Goal: Obtain resource: Download file/media

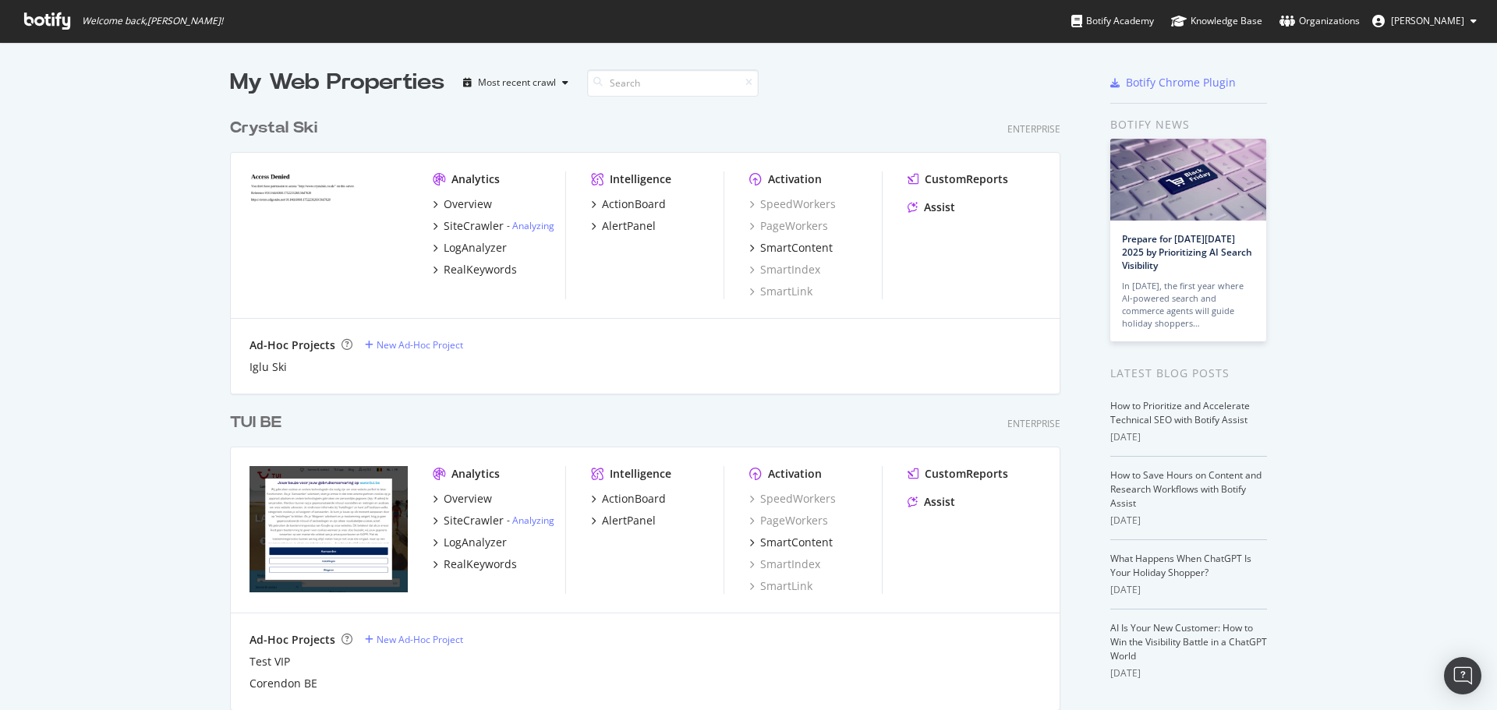
scroll to position [4525, 831]
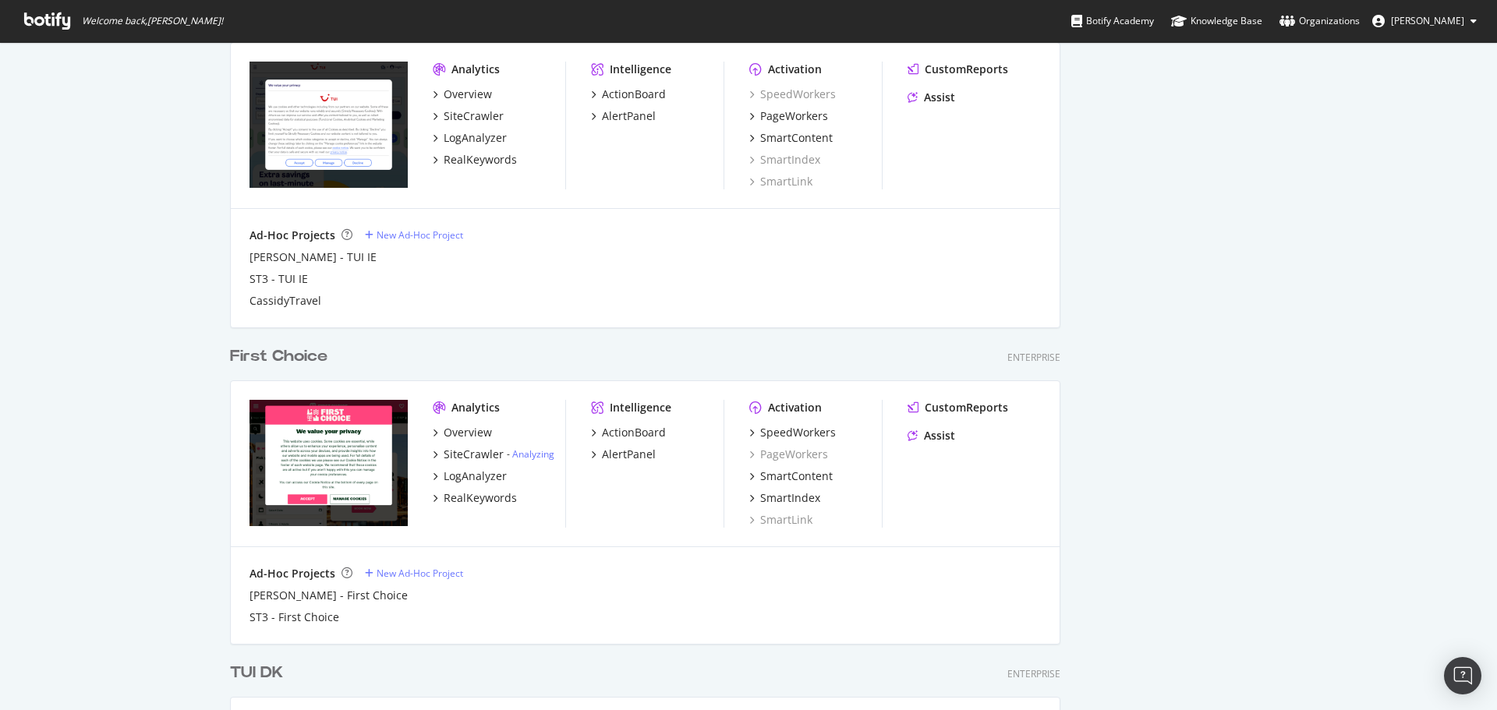
scroll to position [870, 0]
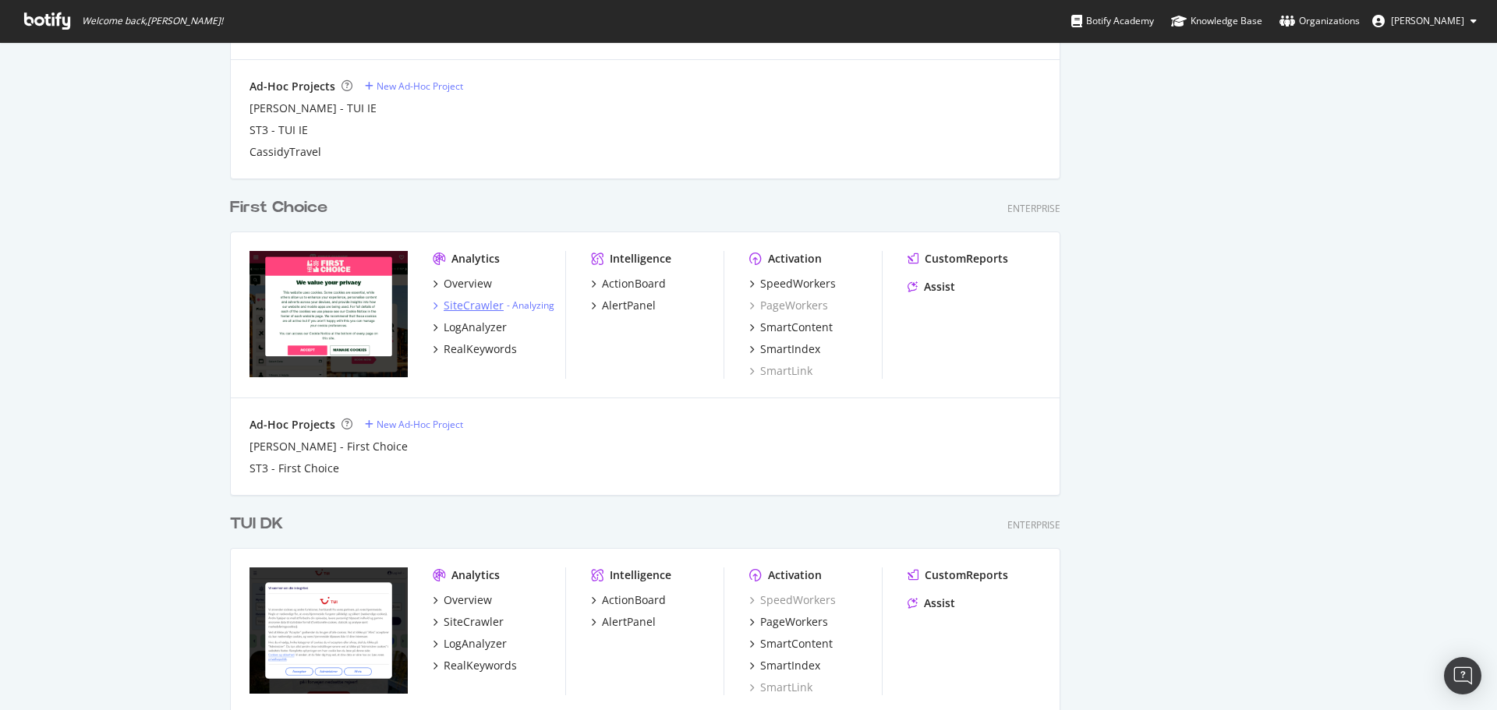
click at [483, 306] on div "SiteCrawler" at bounding box center [474, 306] width 60 height 16
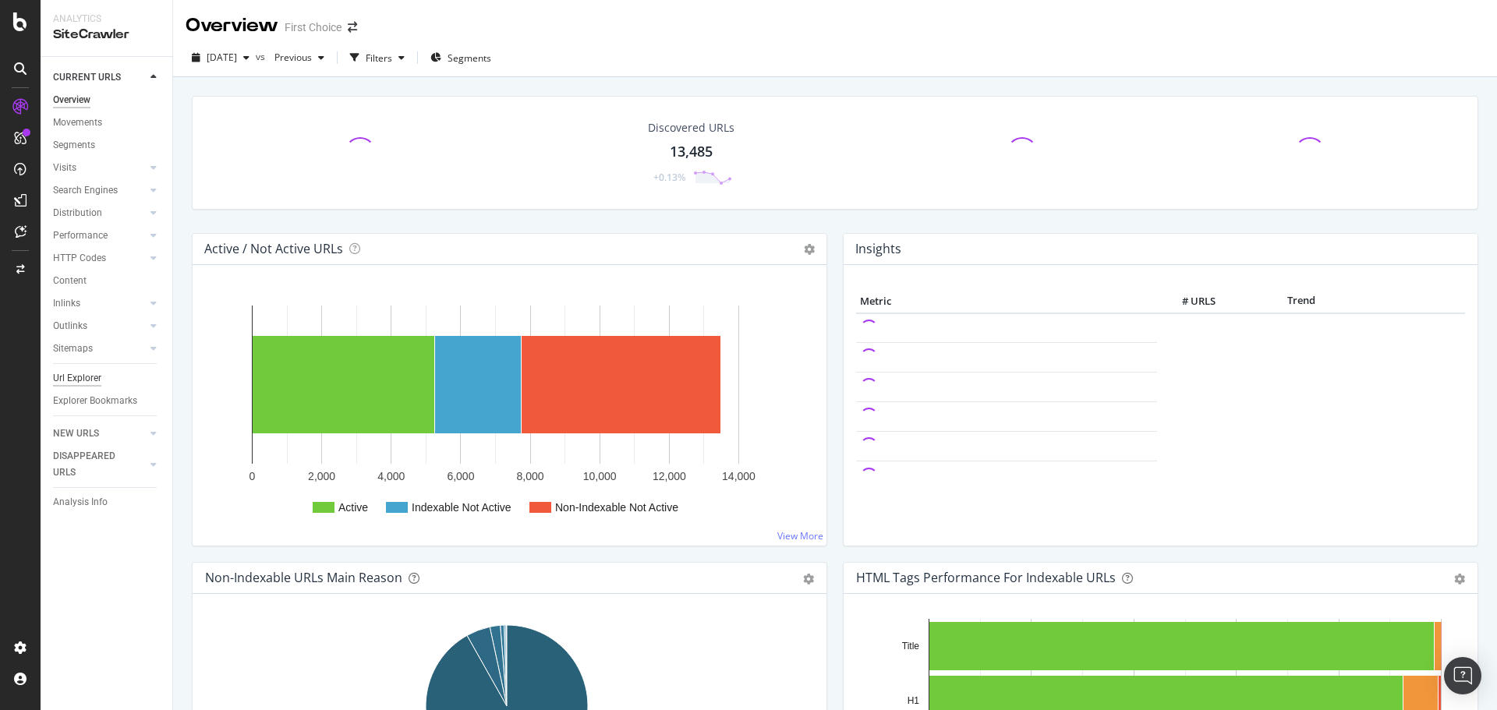
click at [80, 385] on div "Url Explorer" at bounding box center [77, 378] width 48 height 16
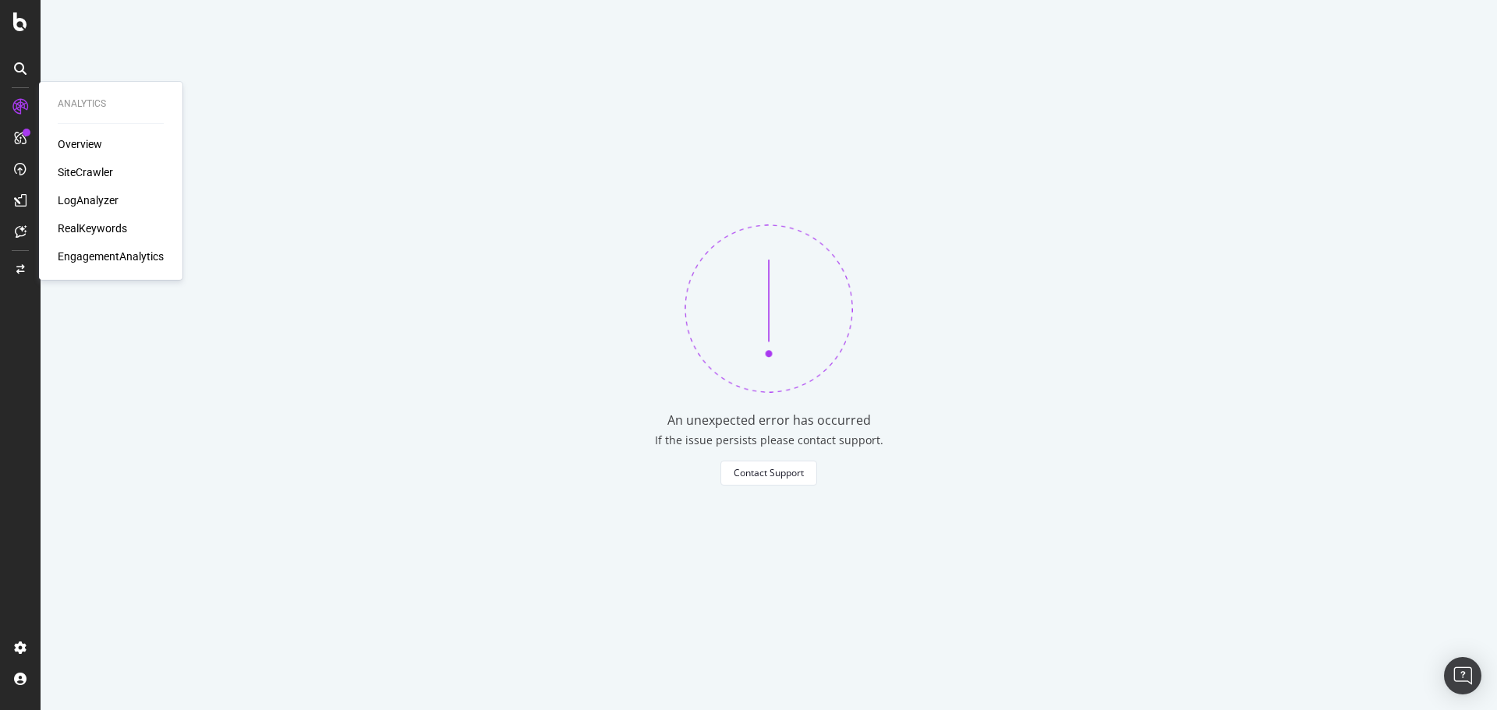
click at [100, 176] on div "SiteCrawler" at bounding box center [85, 172] width 55 height 16
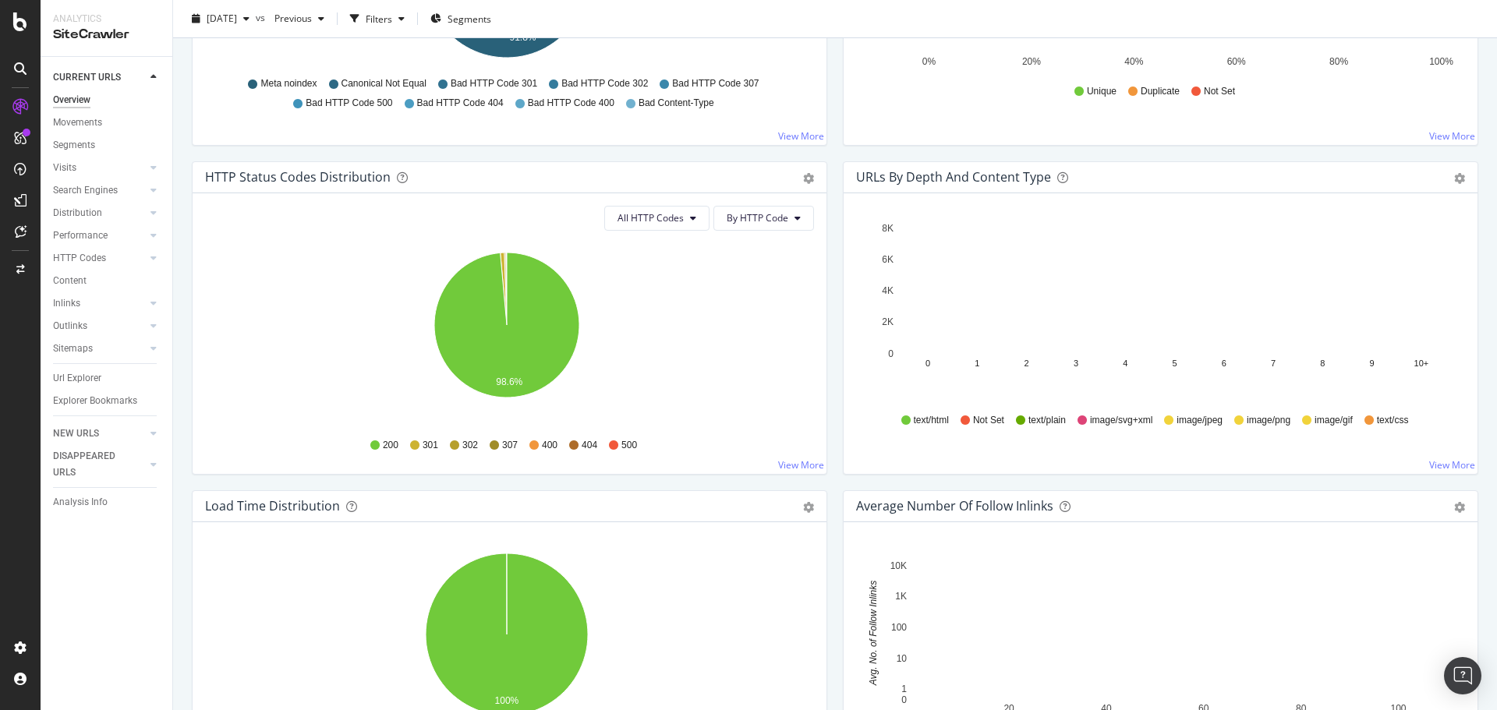
scroll to position [624, 0]
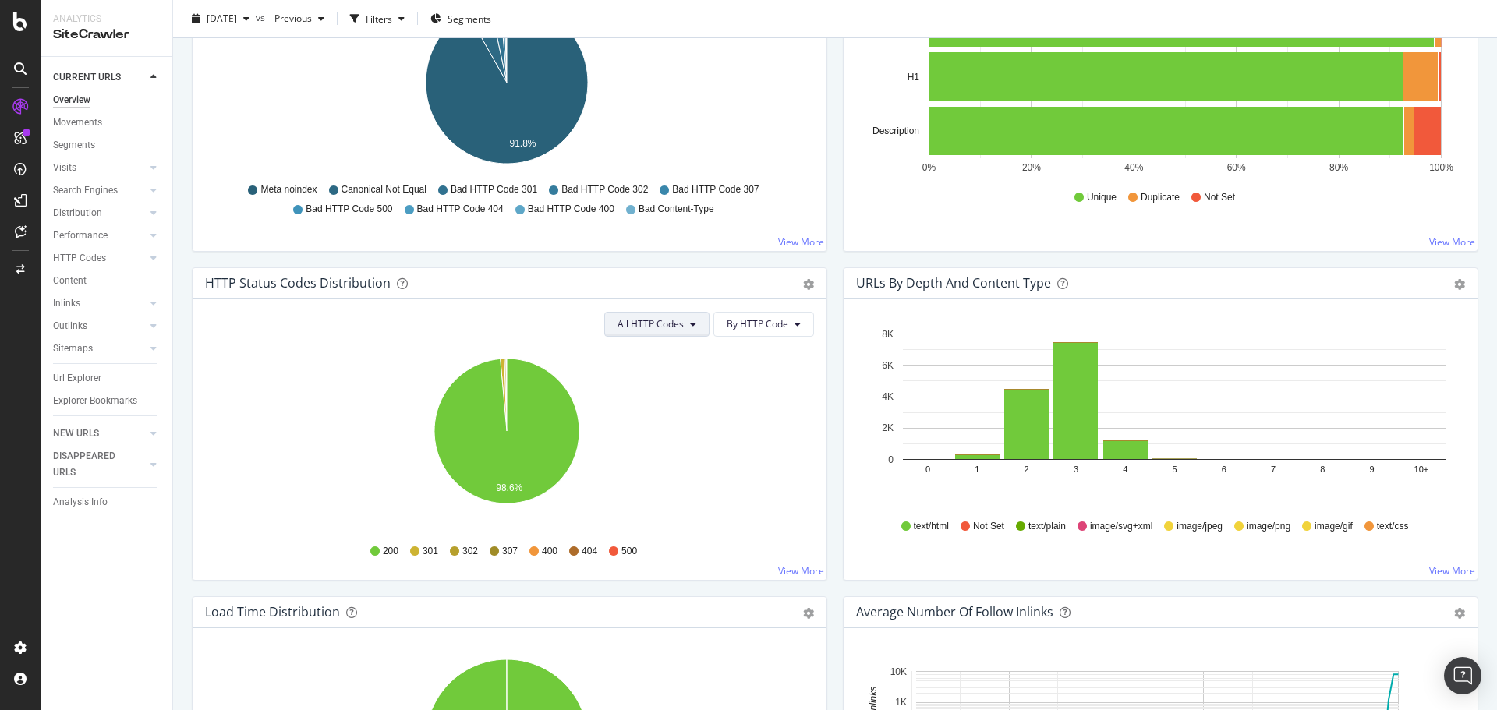
click at [662, 315] on button "All HTTP Codes" at bounding box center [656, 324] width 105 height 25
click at [647, 441] on span "3xx family" at bounding box center [653, 442] width 79 height 14
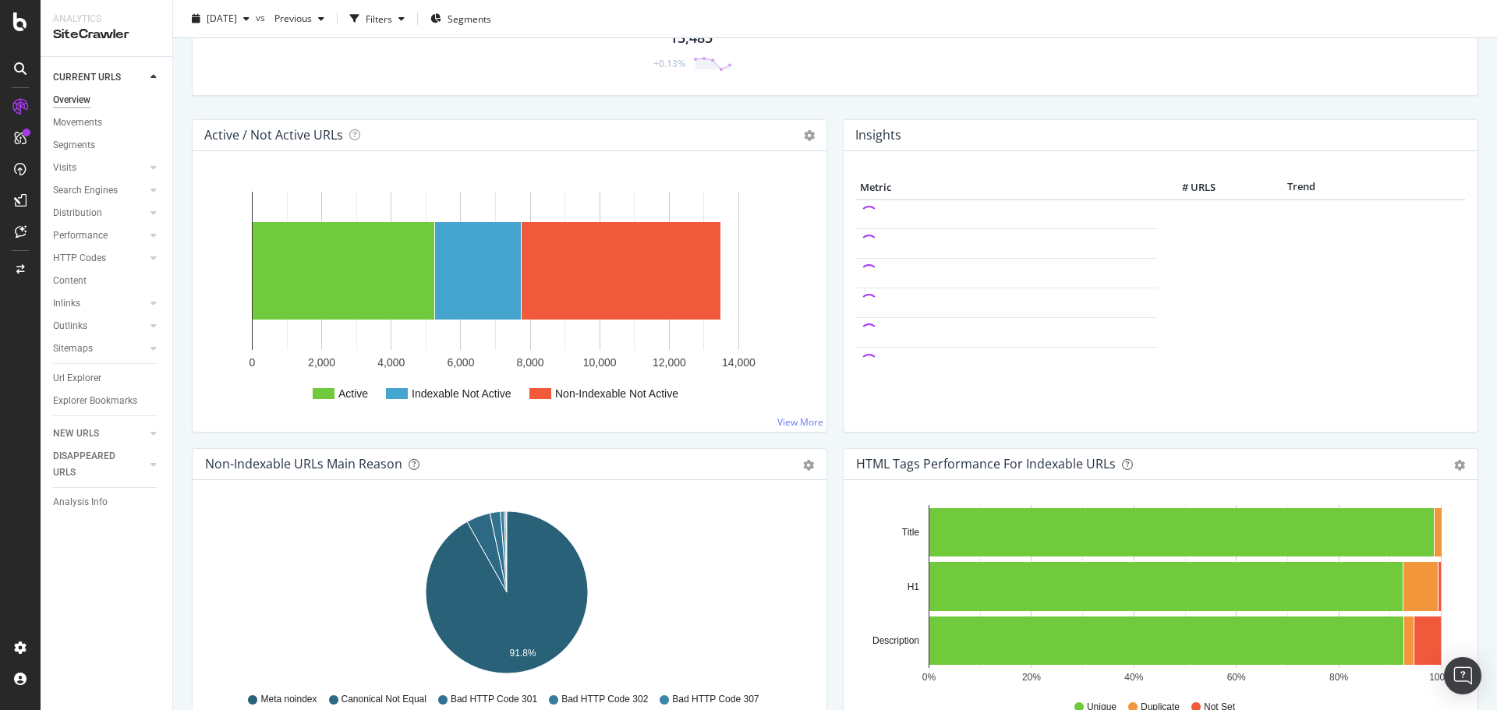
scroll to position [0, 0]
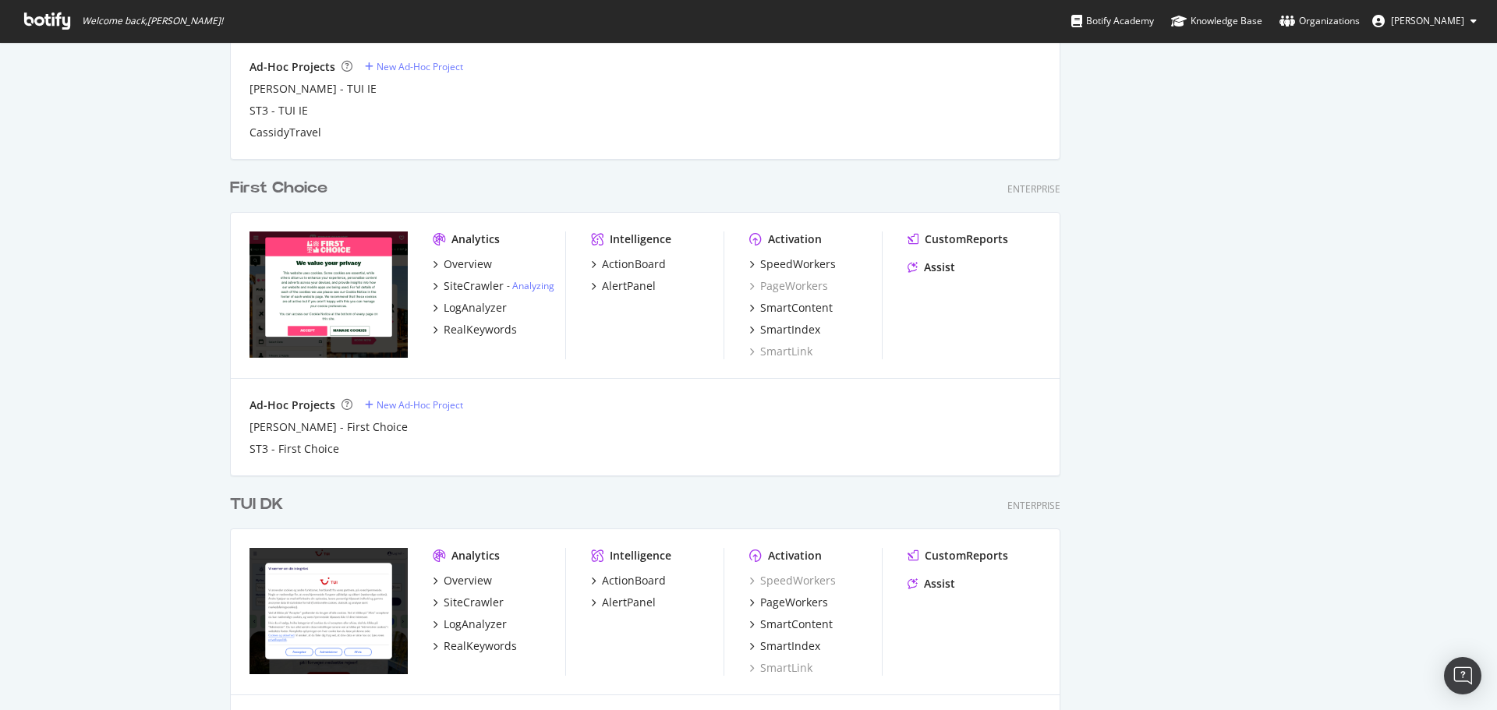
scroll to position [948, 0]
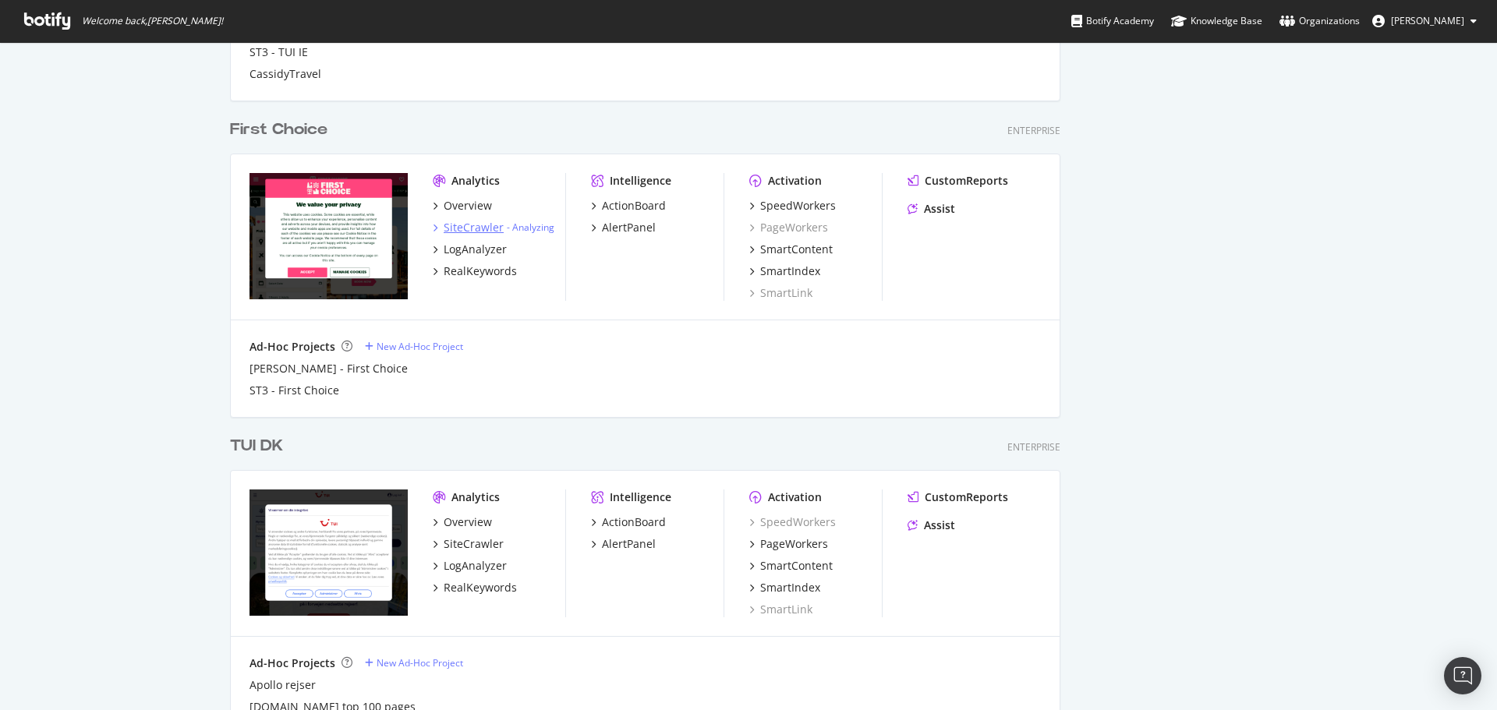
click at [474, 228] on div "SiteCrawler" at bounding box center [474, 228] width 60 height 16
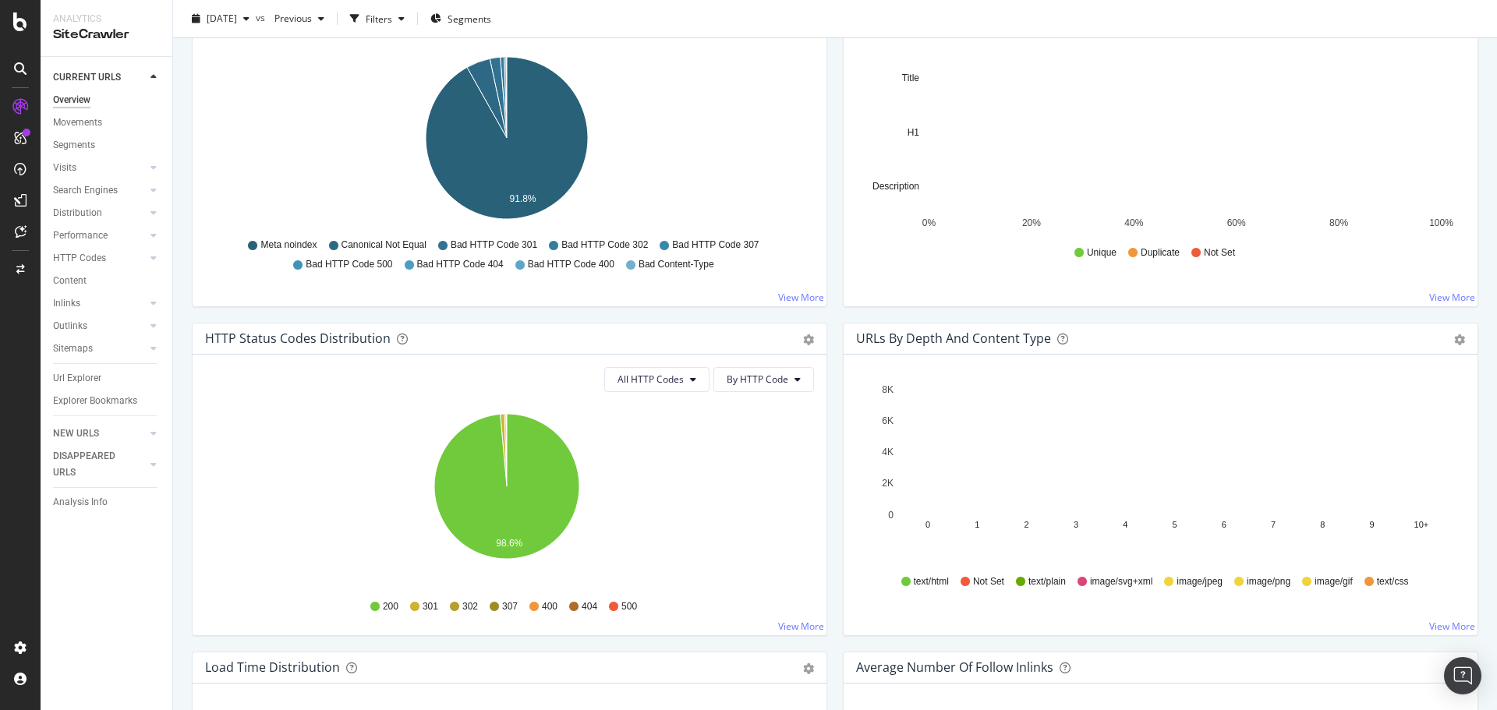
scroll to position [312, 0]
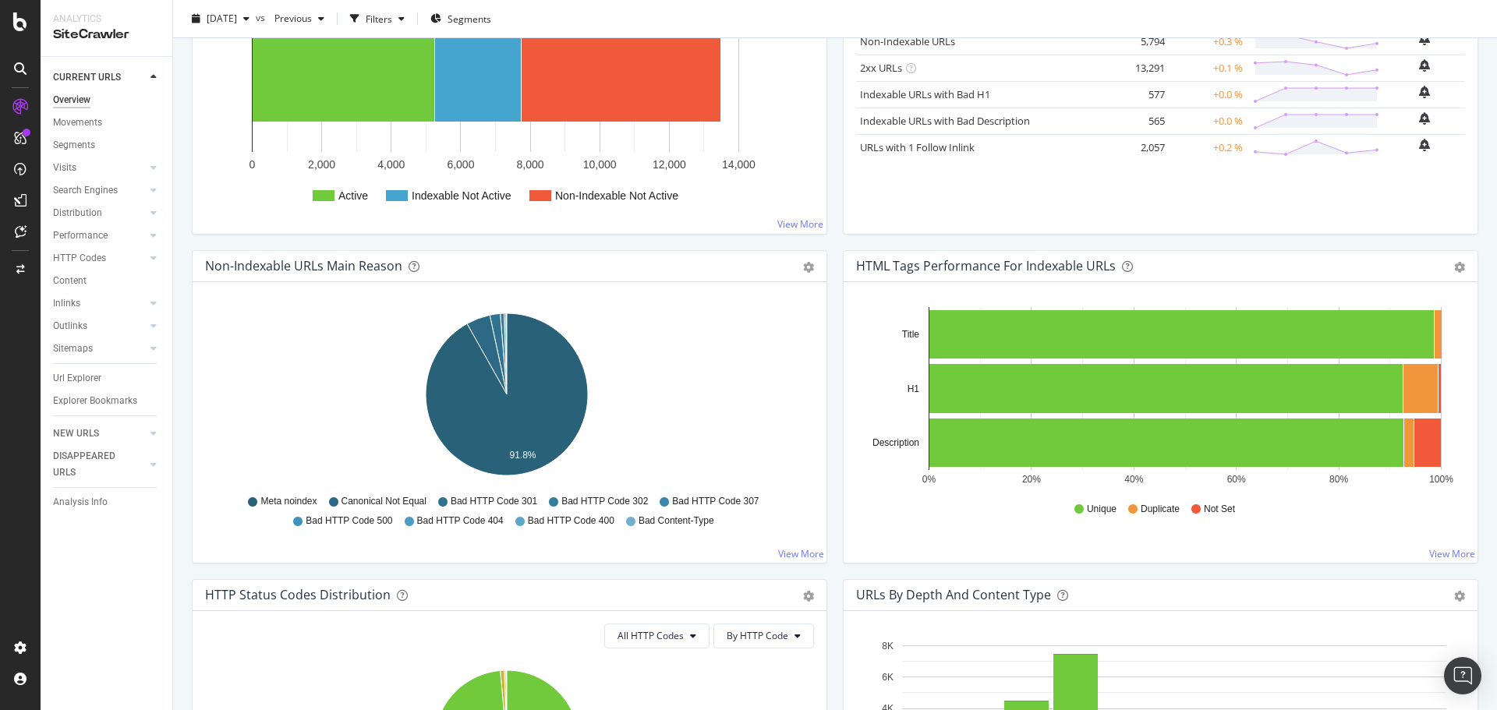
drag, startPoint x: 78, startPoint y: 372, endPoint x: 451, endPoint y: 228, distance: 399.3
click at [78, 372] on div "Url Explorer" at bounding box center [77, 378] width 48 height 16
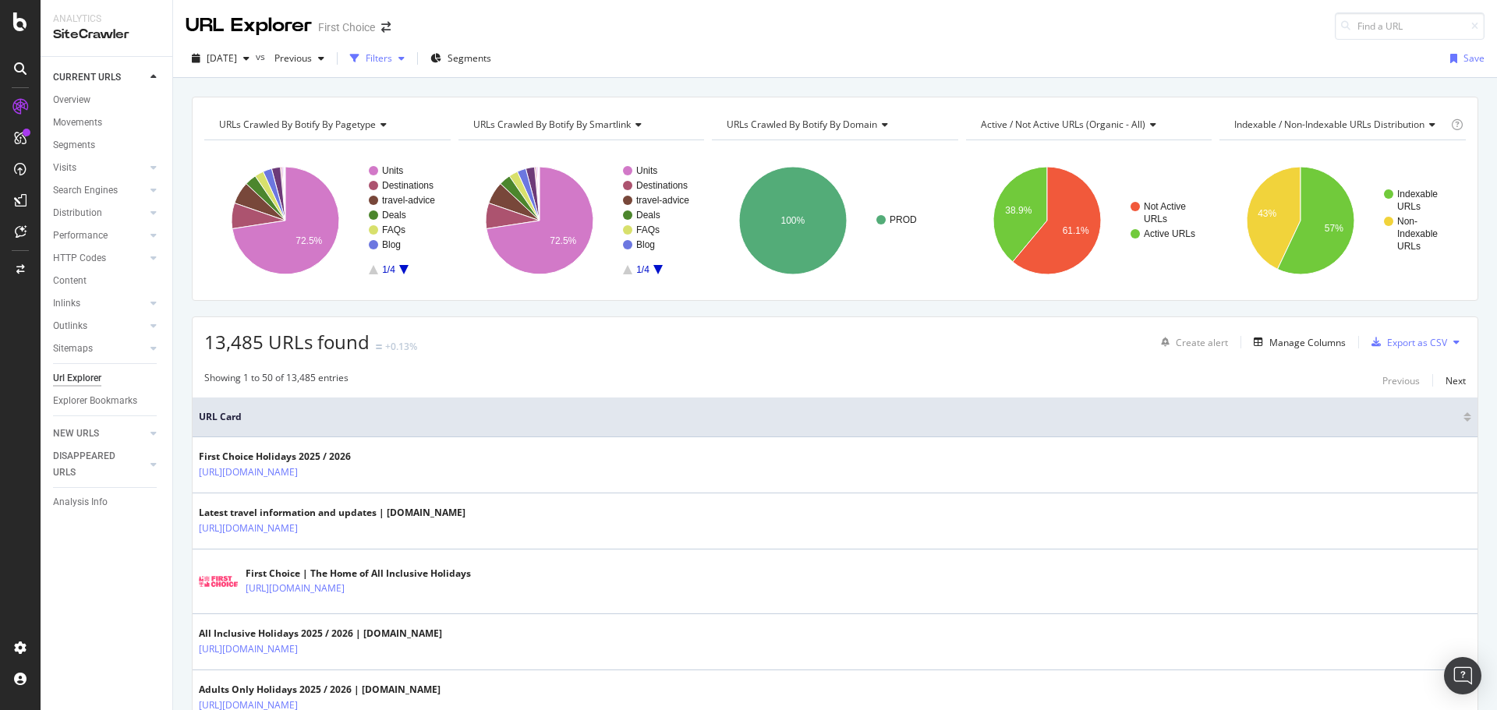
click at [392, 56] on div "Filters" at bounding box center [379, 57] width 27 height 13
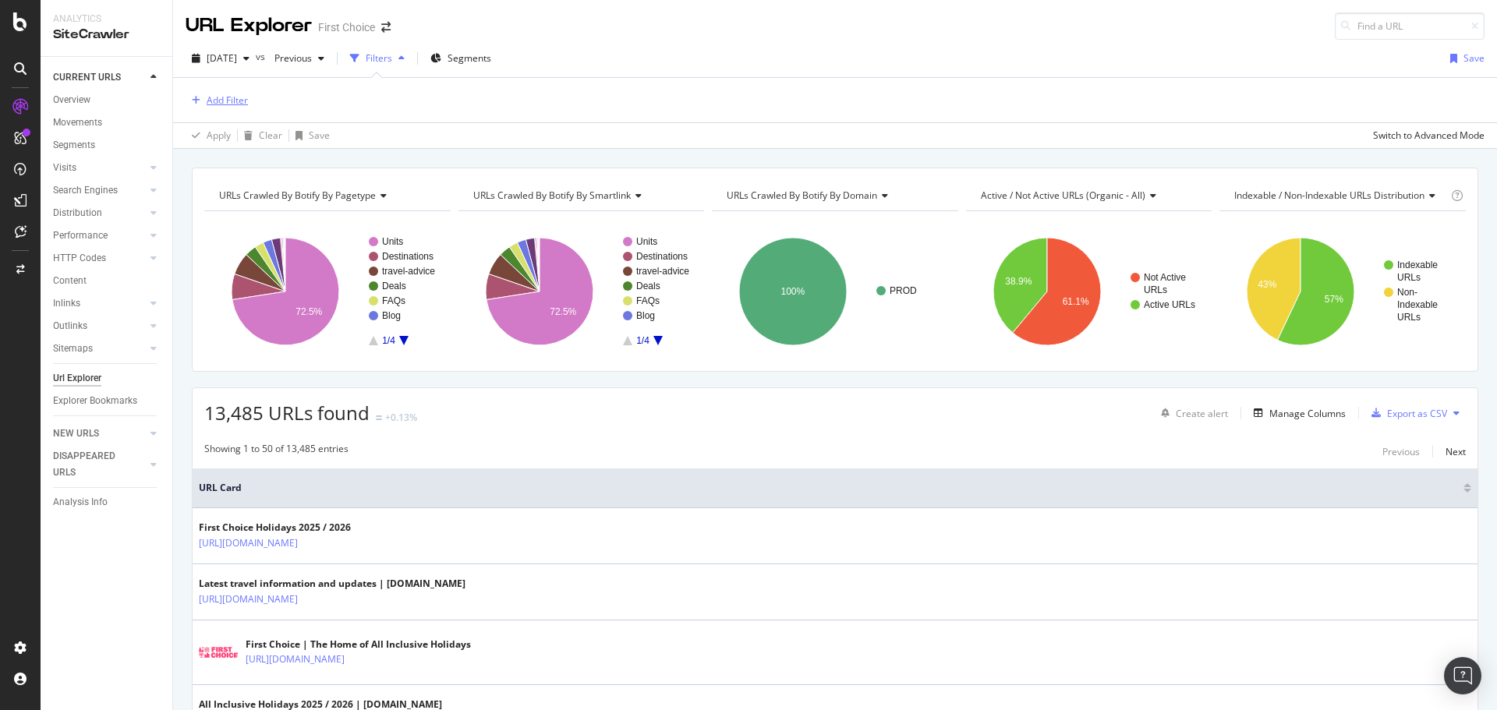
click at [240, 100] on div "Add Filter" at bounding box center [227, 100] width 41 height 13
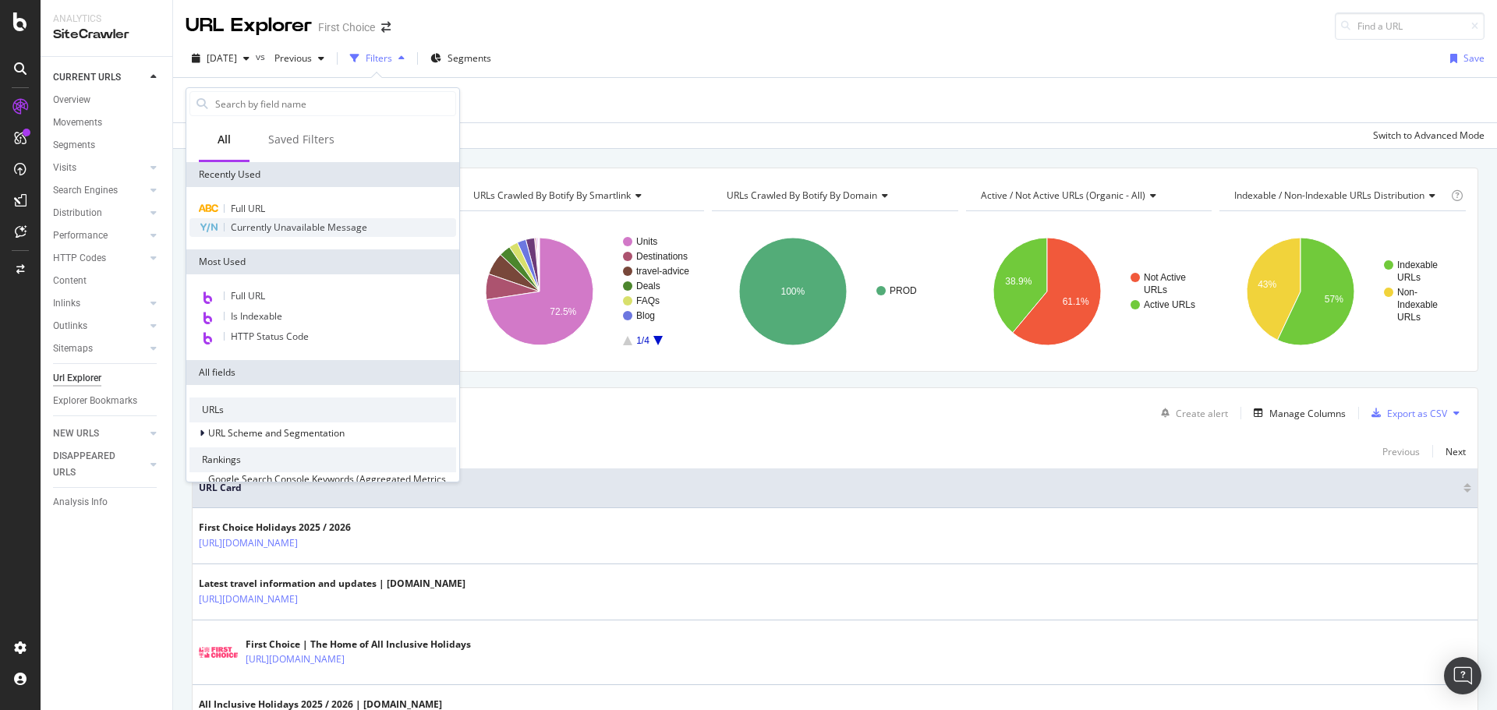
click at [285, 223] on span "Currently Unavailable Message" at bounding box center [299, 227] width 136 height 13
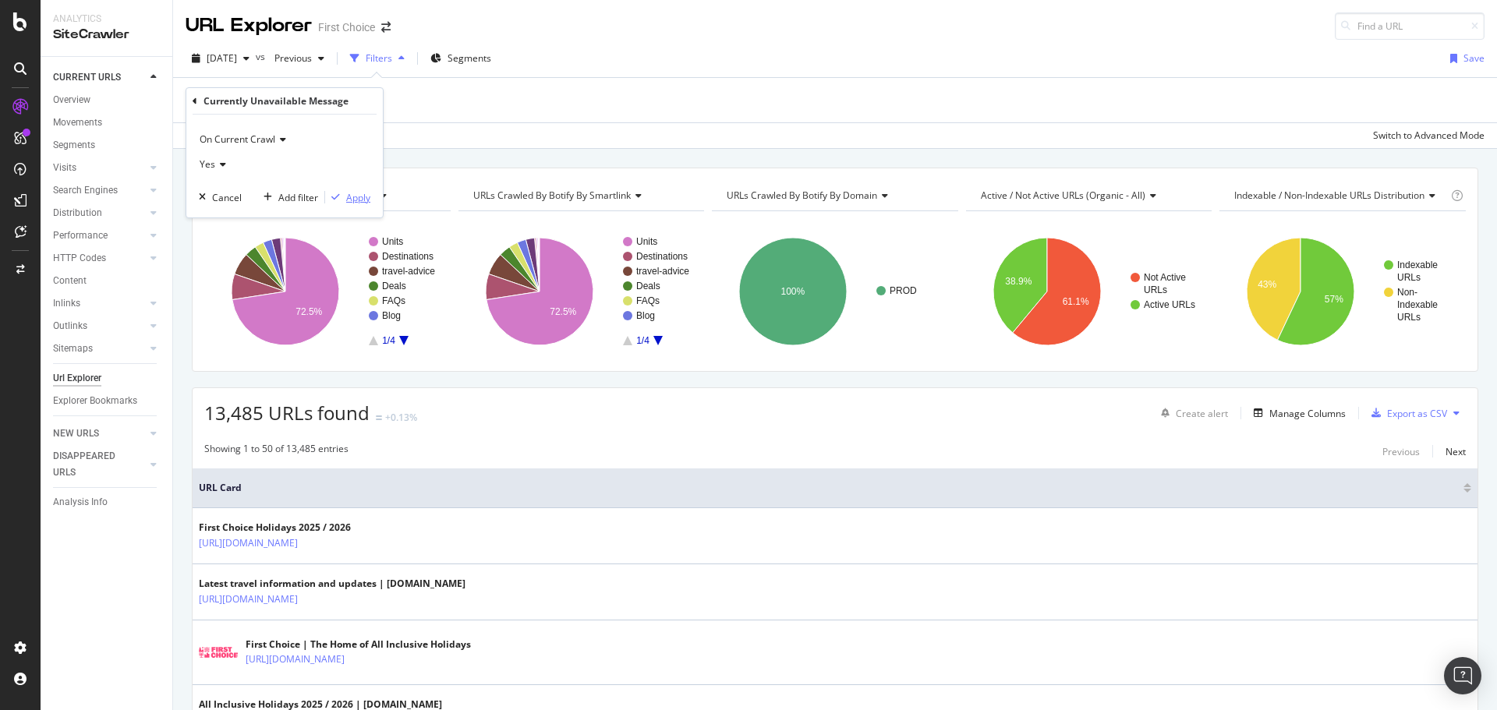
click at [362, 193] on div "Apply" at bounding box center [358, 197] width 24 height 13
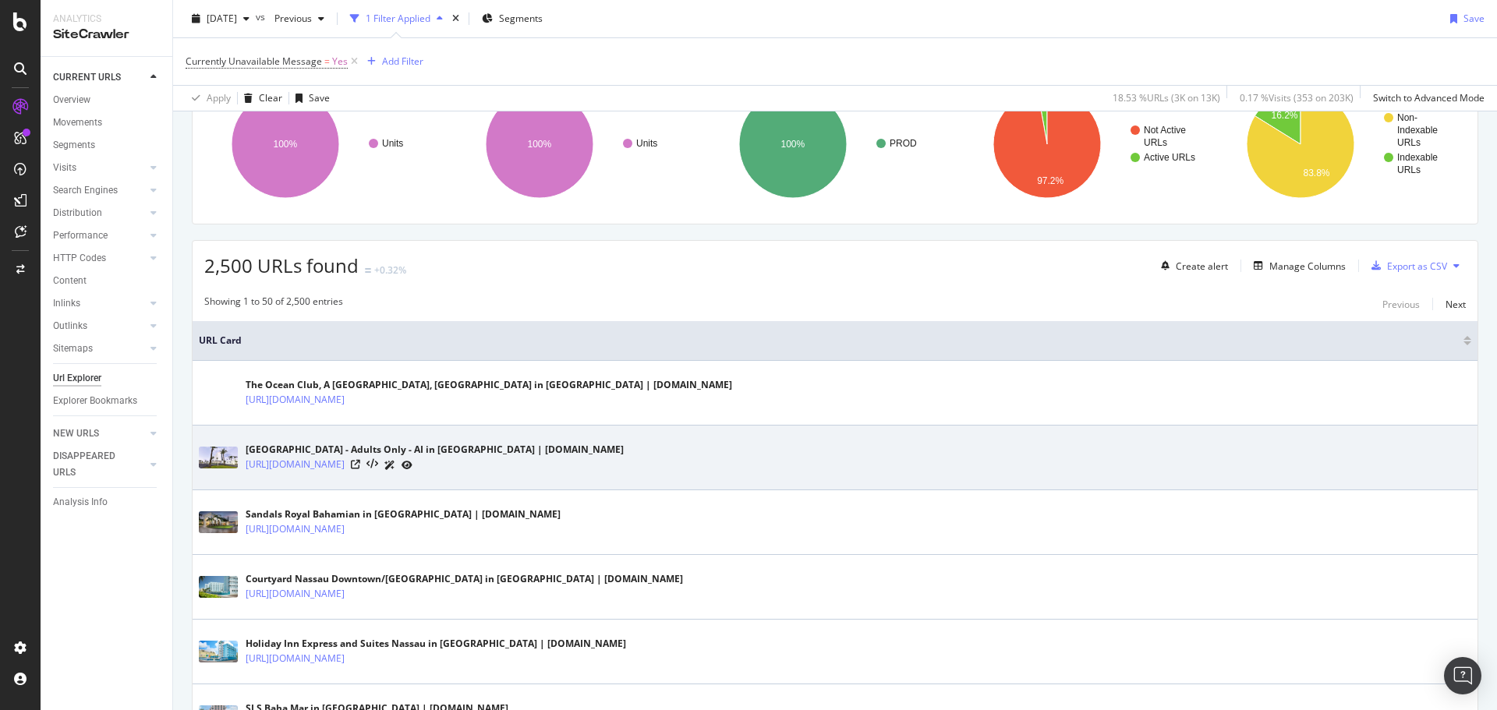
scroll to position [156, 0]
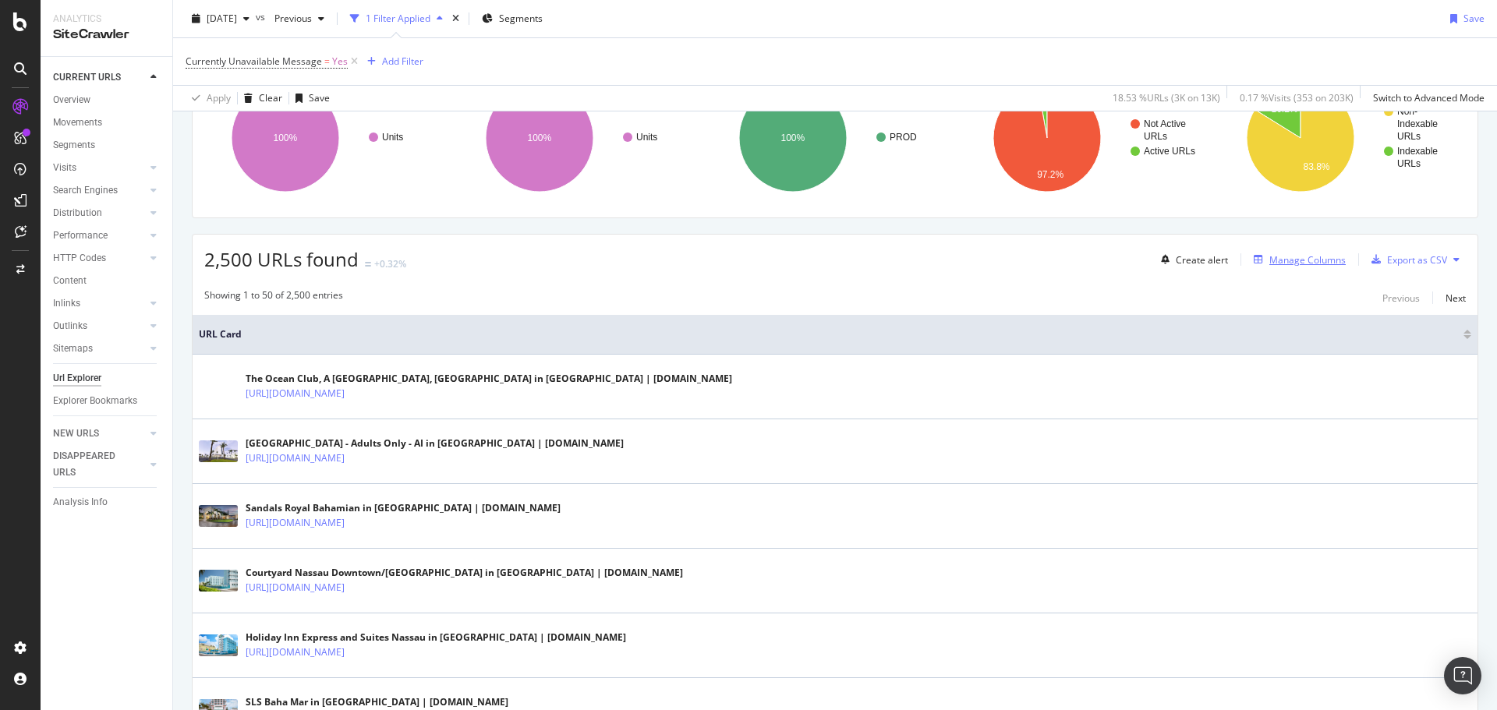
click at [1282, 263] on div "Manage Columns" at bounding box center [1307, 259] width 76 height 13
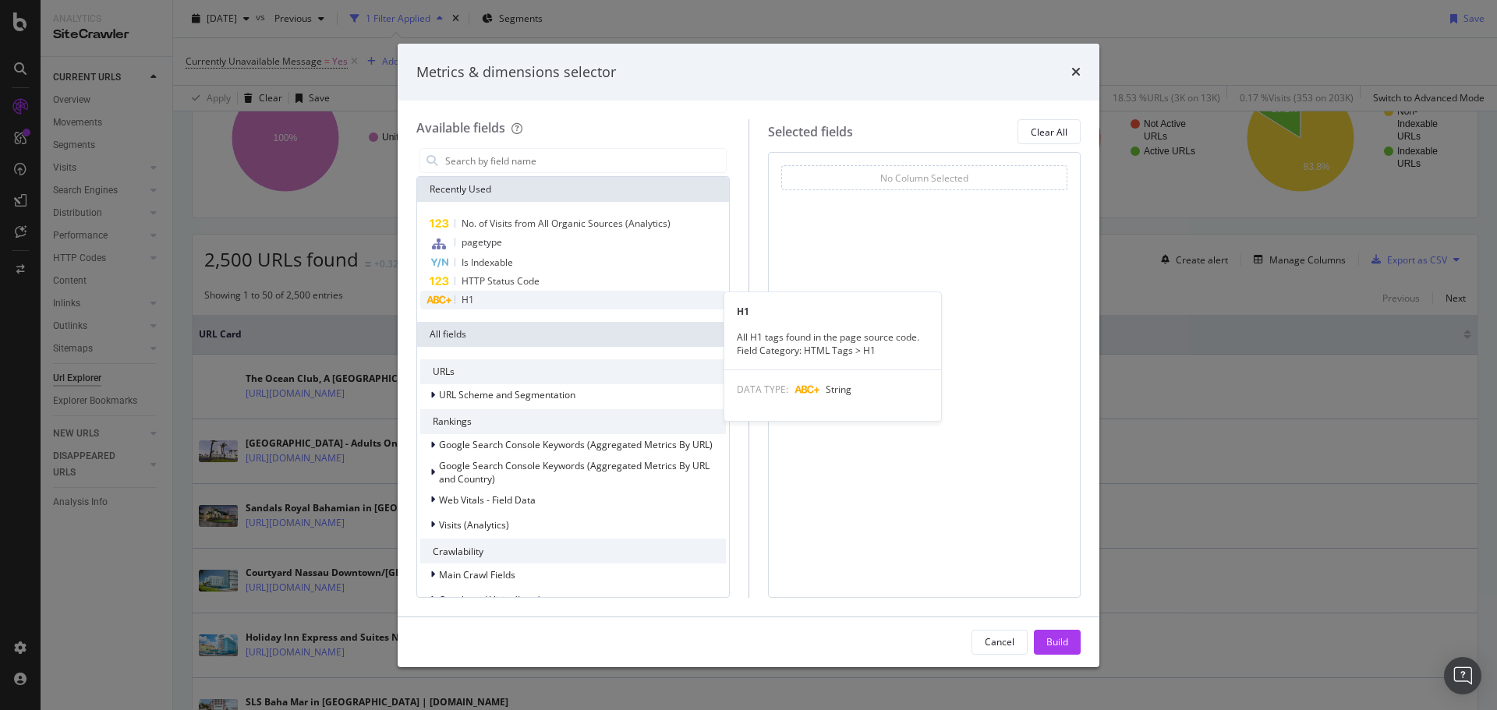
click at [471, 295] on span "H1" at bounding box center [468, 299] width 12 height 13
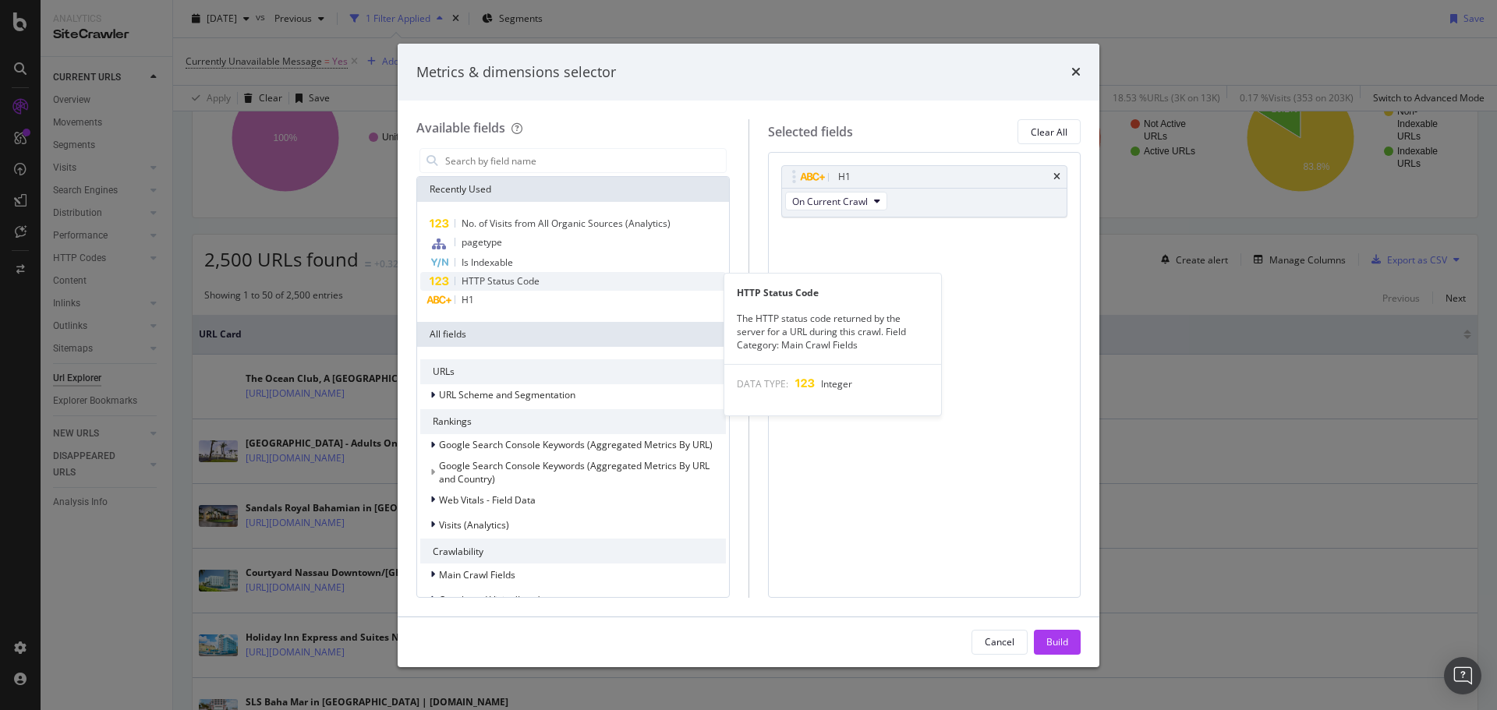
click at [489, 288] on div "HTTP Status Code" at bounding box center [573, 281] width 306 height 19
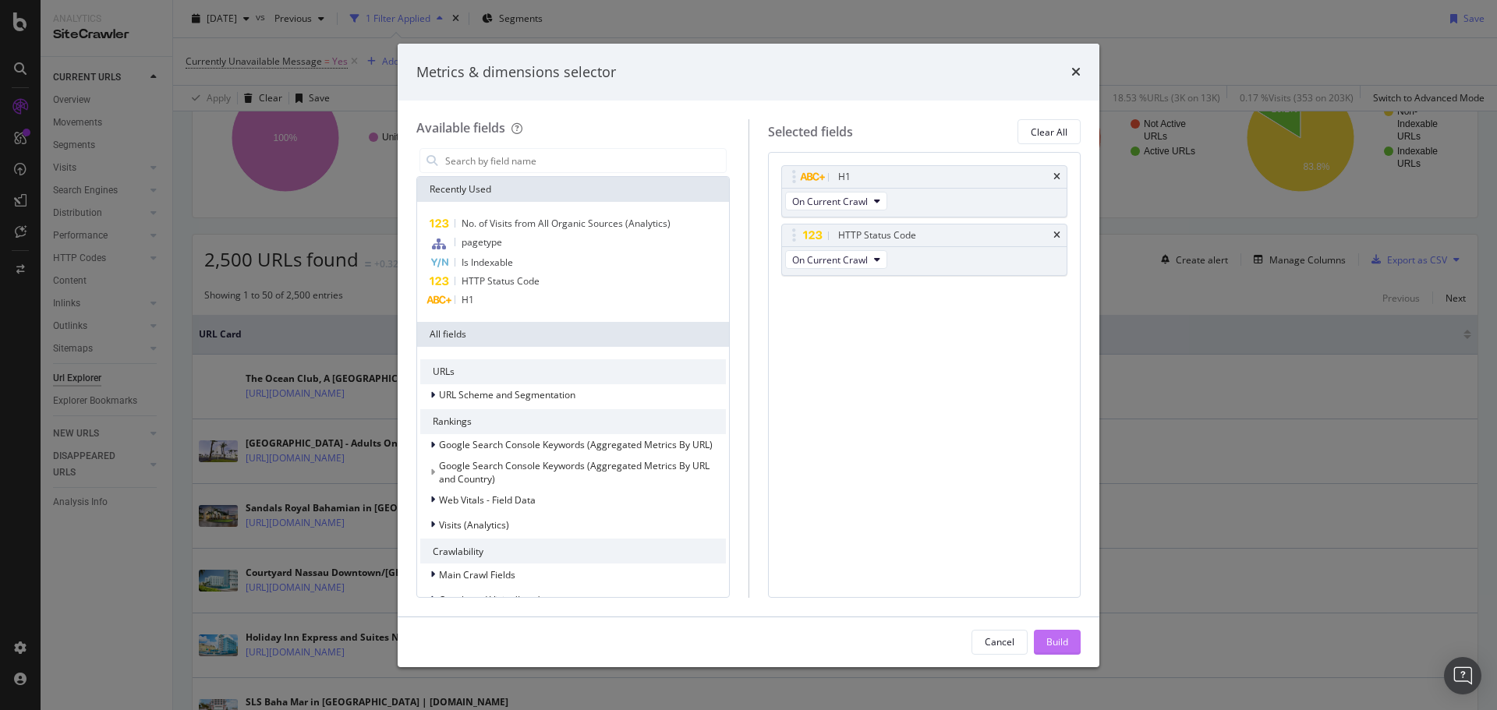
click at [1039, 643] on button "Build" at bounding box center [1057, 642] width 47 height 25
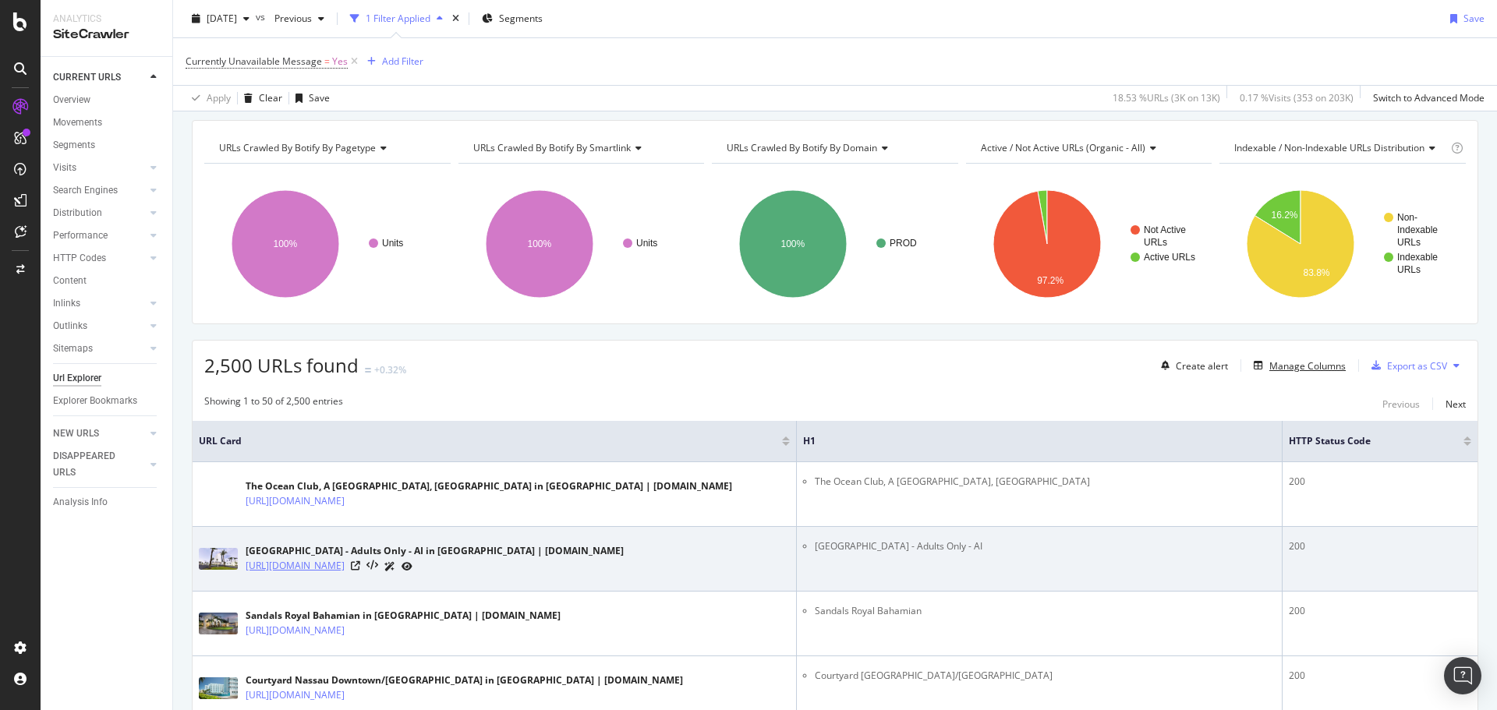
scroll to position [78, 0]
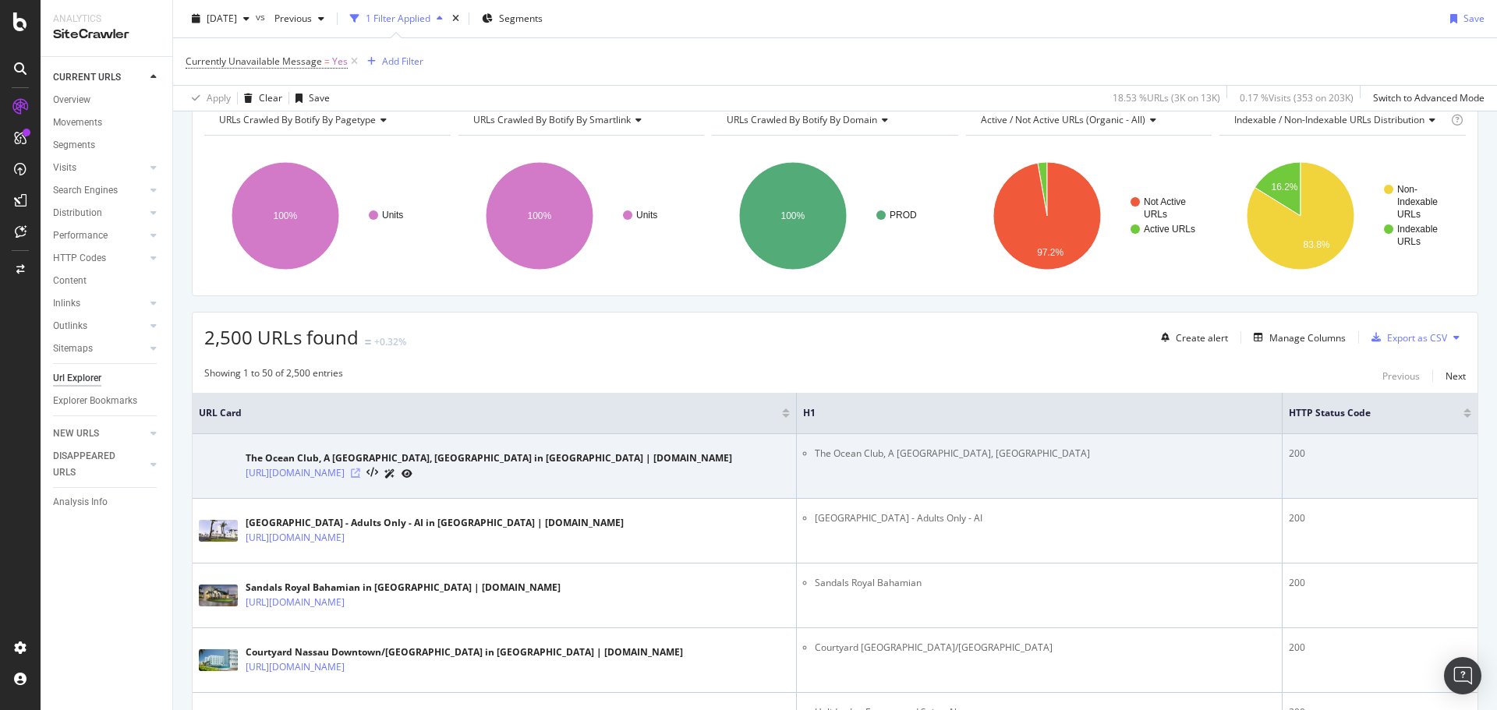
click at [360, 475] on icon at bounding box center [355, 473] width 9 height 9
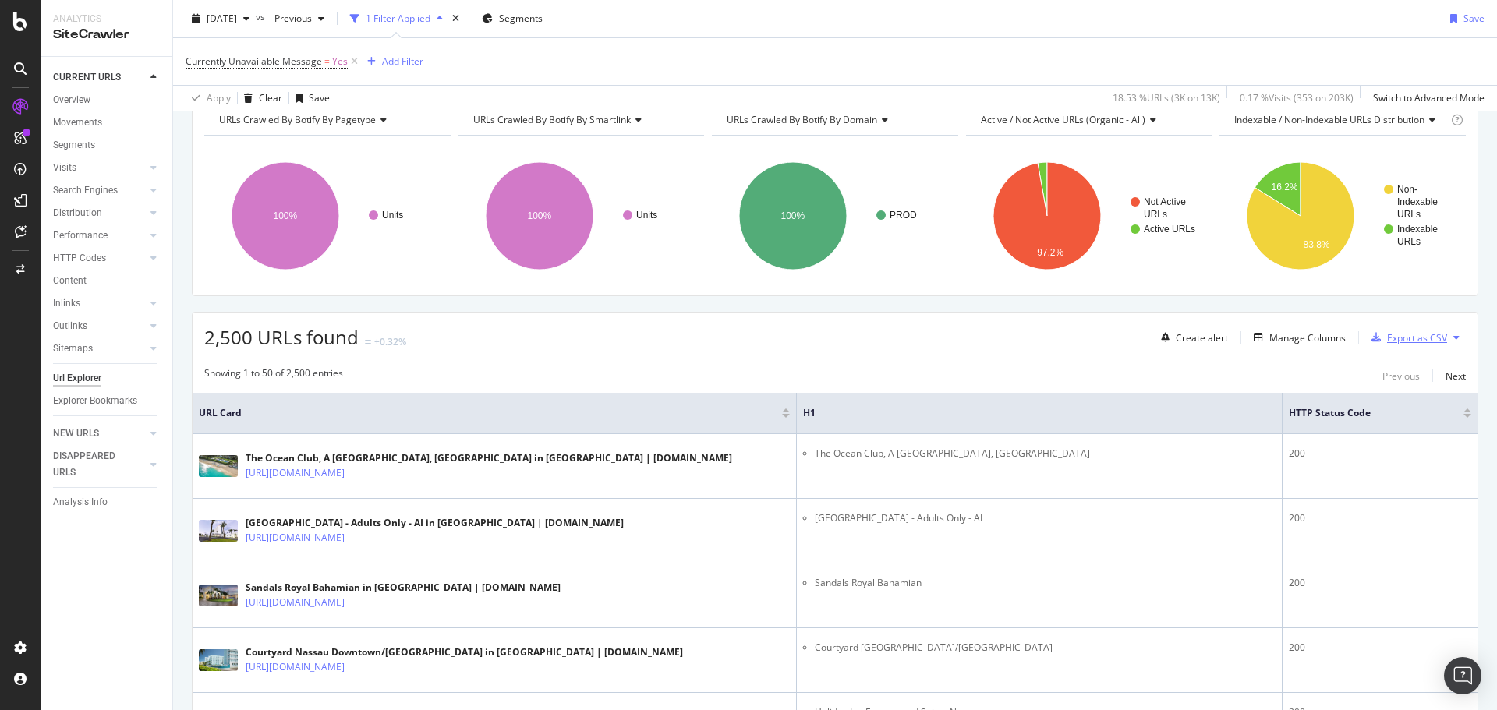
click at [1414, 339] on div "Export as CSV" at bounding box center [1417, 337] width 60 height 13
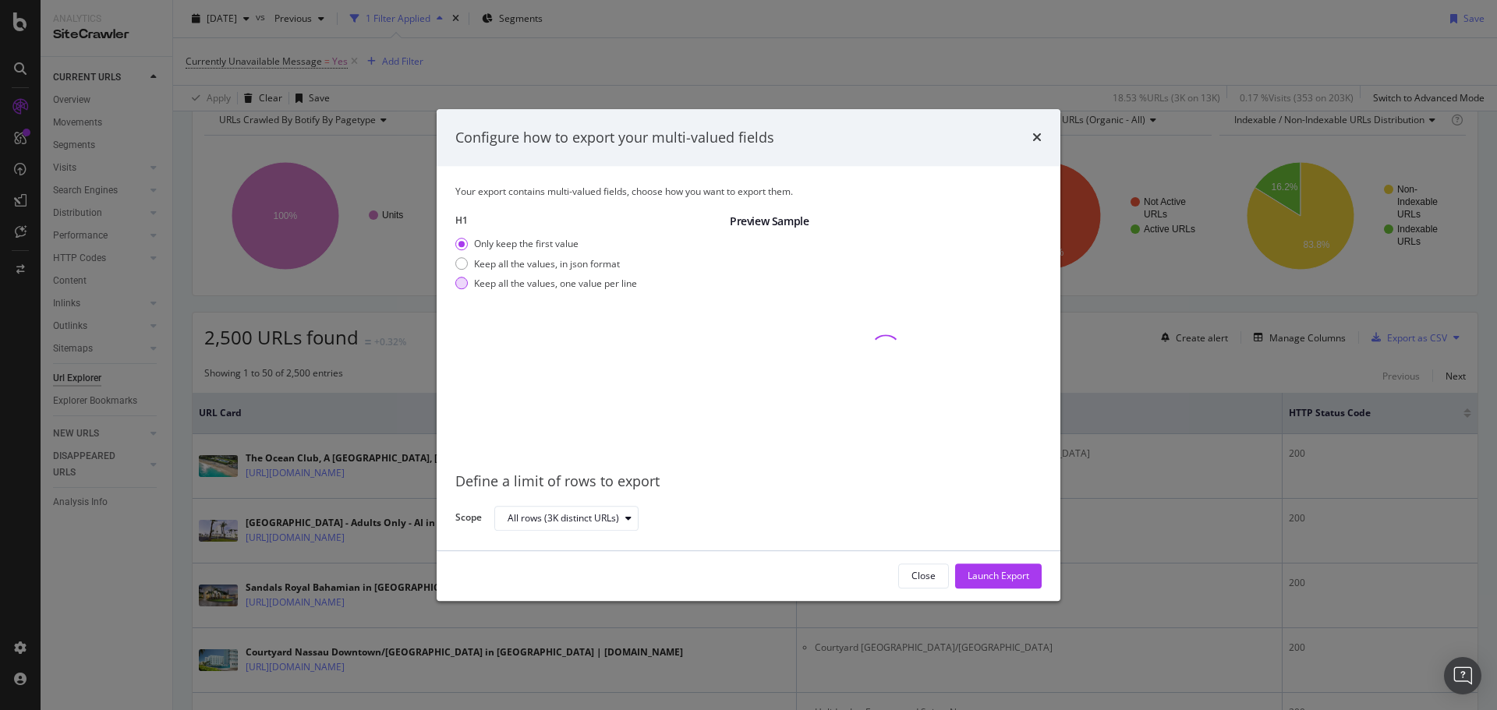
click at [489, 289] on div "Keep all the values, one value per line" at bounding box center [555, 283] width 163 height 13
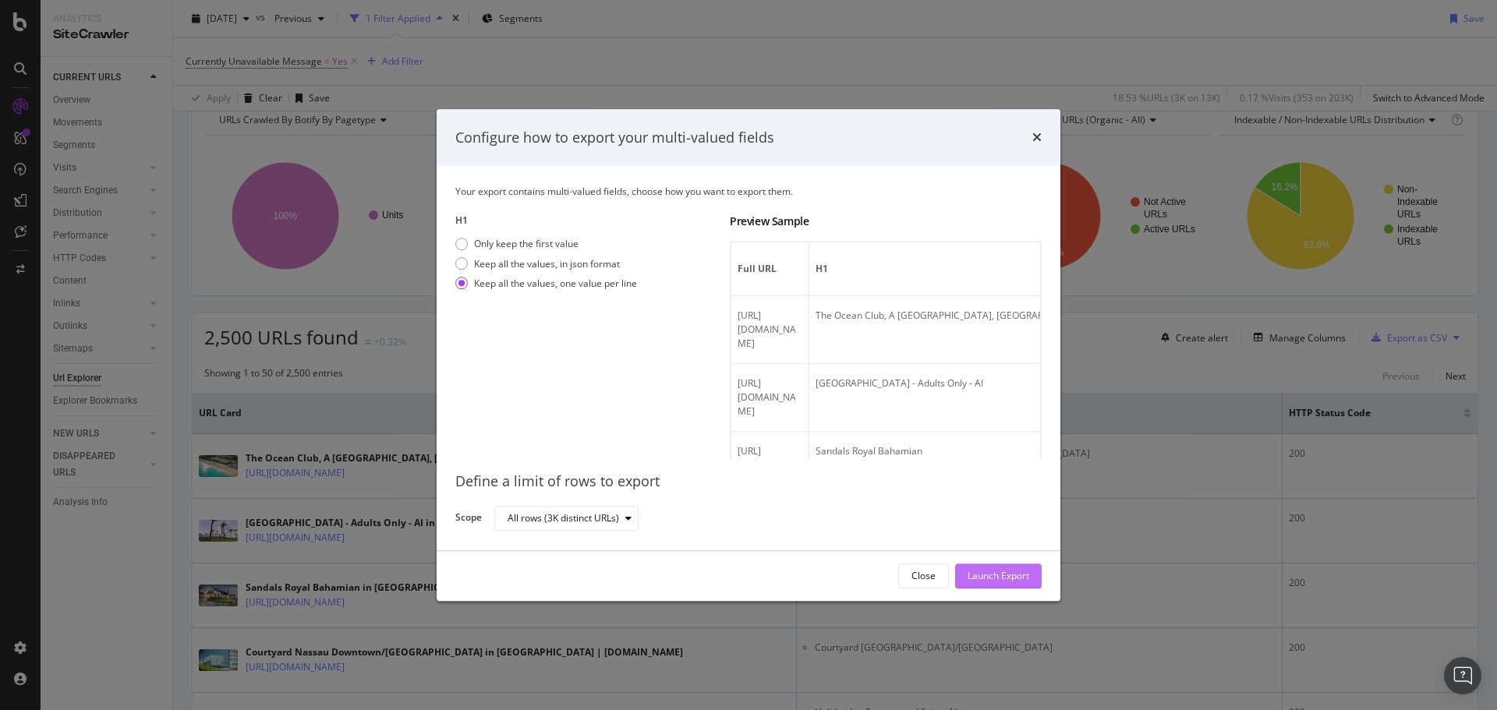
click at [1016, 572] on div "Launch Export" at bounding box center [998, 576] width 62 height 13
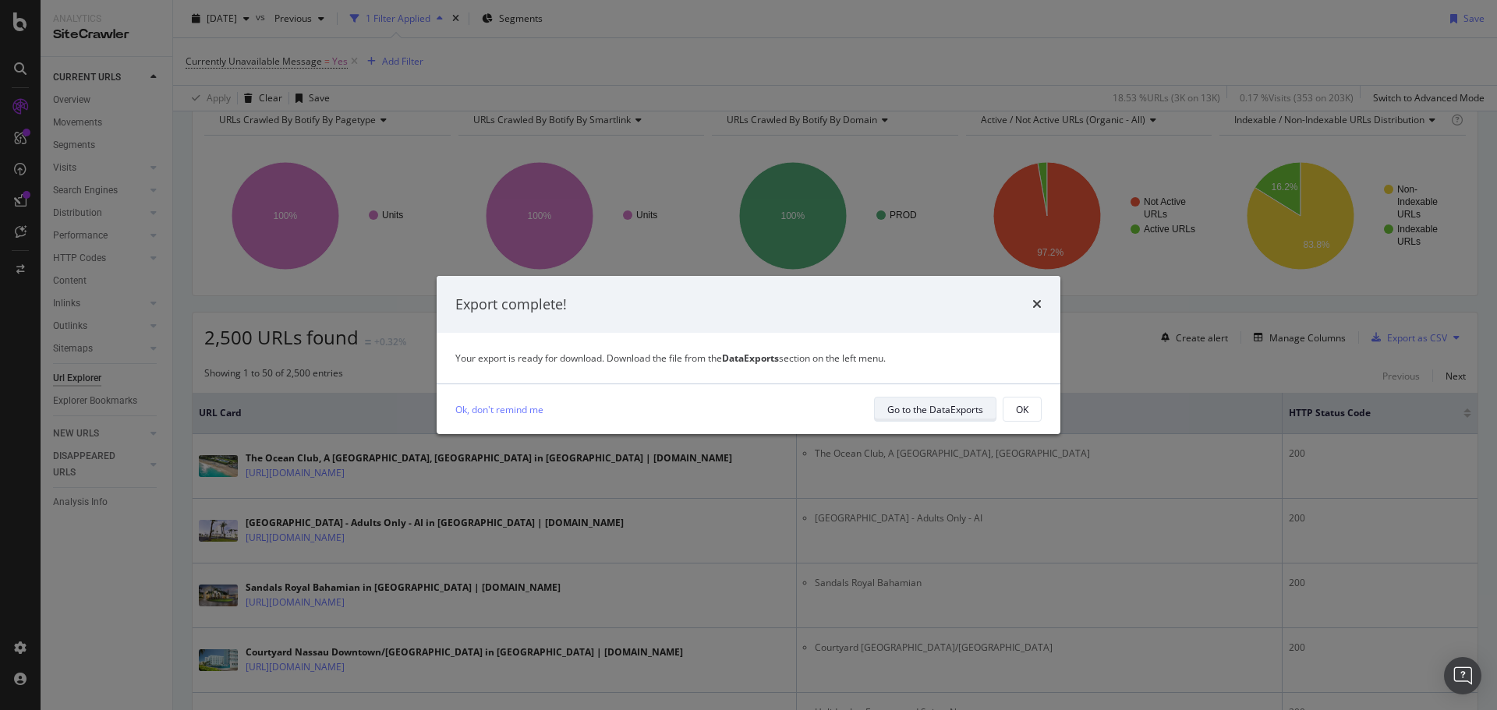
click at [955, 401] on div "Go to the DataExports" at bounding box center [935, 409] width 96 height 22
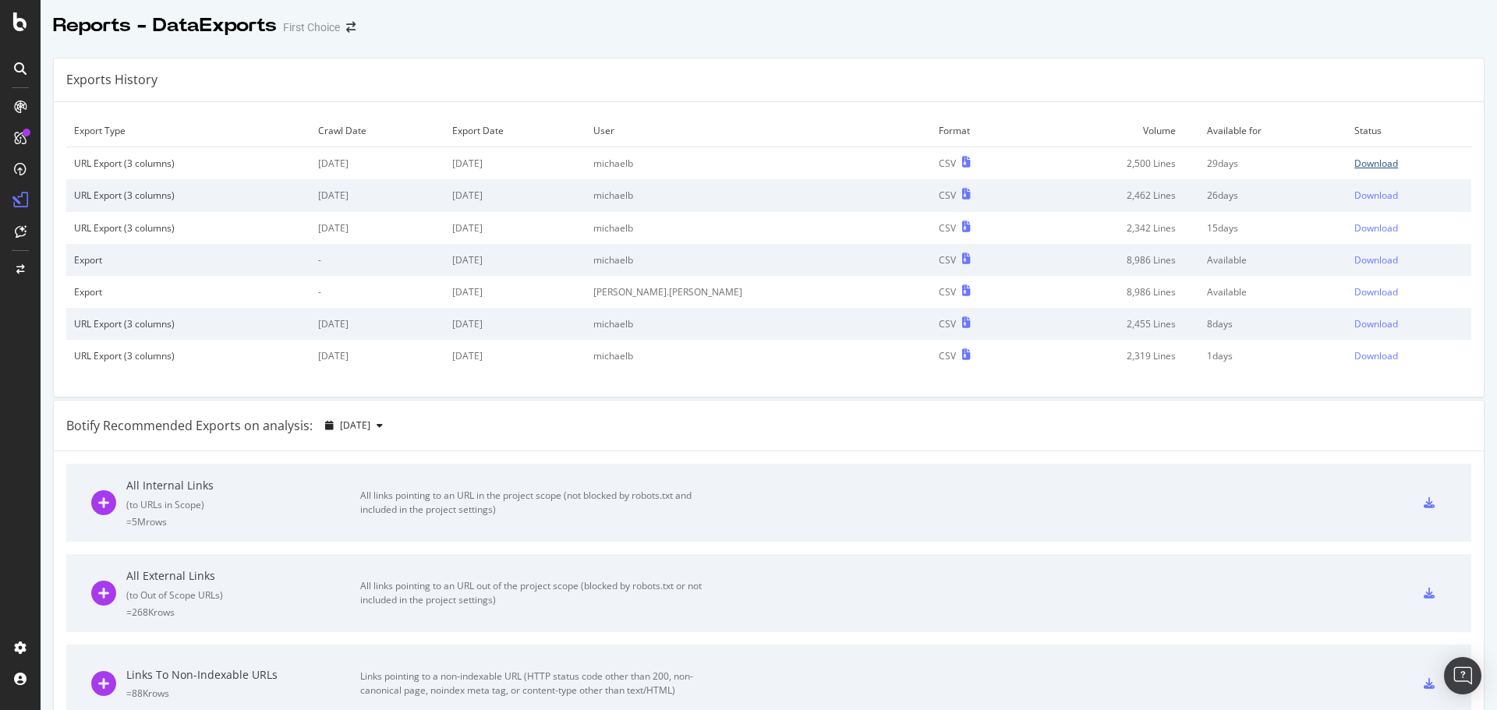
click at [1354, 168] on div "Download" at bounding box center [1376, 163] width 44 height 13
